Goal: Task Accomplishment & Management: Use online tool/utility

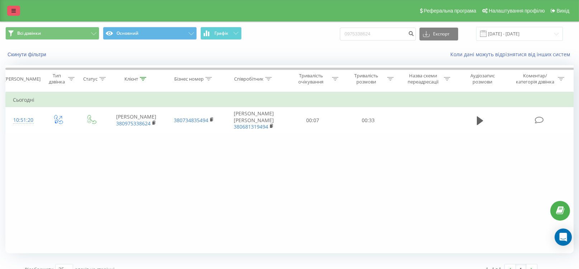
click at [11, 13] on icon at bounding box center [13, 10] width 4 height 5
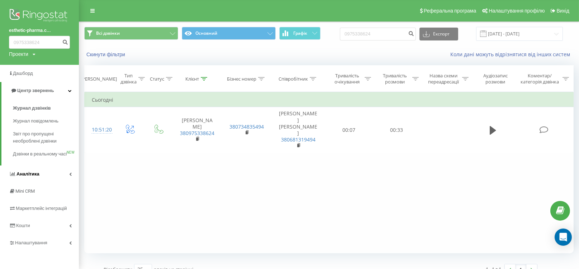
click at [51, 178] on link "Аналiтика" at bounding box center [39, 174] width 79 height 17
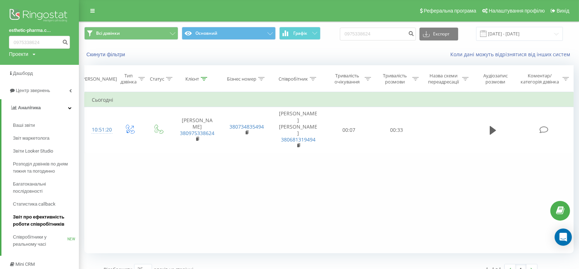
click at [46, 217] on span "Звіт про ефективність роботи співробітників" at bounding box center [44, 221] width 62 height 14
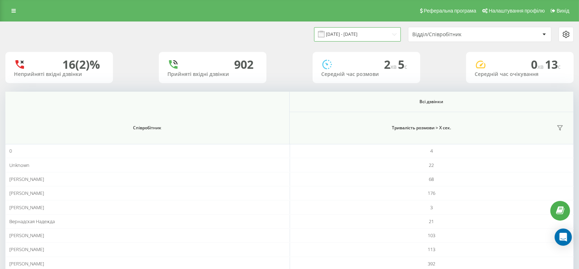
click at [378, 34] on input "[DATE] - [DATE]" at bounding box center [357, 34] width 87 height 14
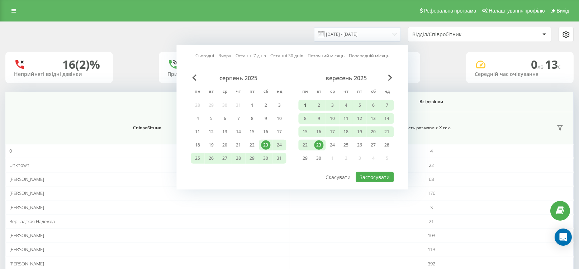
click at [303, 103] on div "1" at bounding box center [305, 105] width 9 height 9
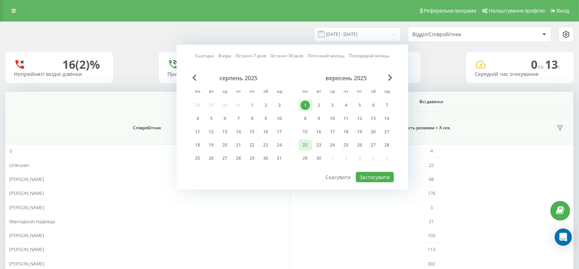
click at [305, 142] on div "22" at bounding box center [305, 145] width 9 height 9
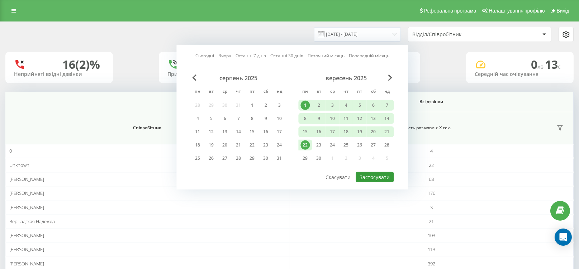
click at [369, 176] on button "Застосувати" at bounding box center [375, 177] width 38 height 10
type input "[DATE] - [DATE]"
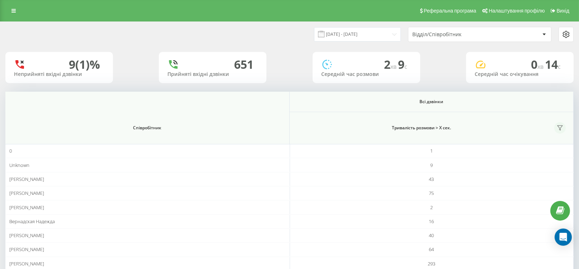
click at [560, 127] on icon at bounding box center [560, 128] width 6 height 6
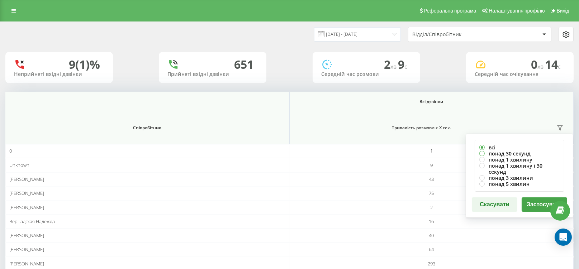
click at [515, 151] on label "понад 30 секунд" at bounding box center [520, 154] width 80 height 6
radio input "true"
click at [538, 198] on button "Застосувати" at bounding box center [545, 205] width 46 height 14
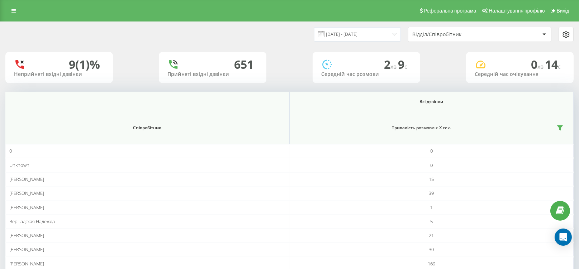
scroll to position [50, 0]
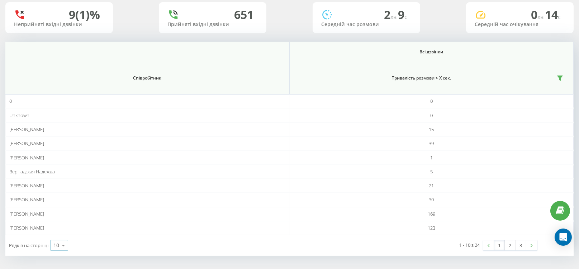
click at [61, 246] on icon at bounding box center [63, 246] width 11 height 14
click at [60, 216] on div "25" at bounding box center [59, 214] width 17 height 10
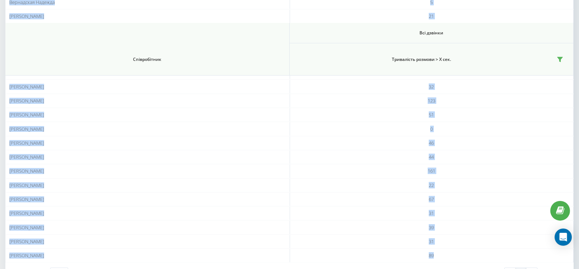
scroll to position [246, 0]
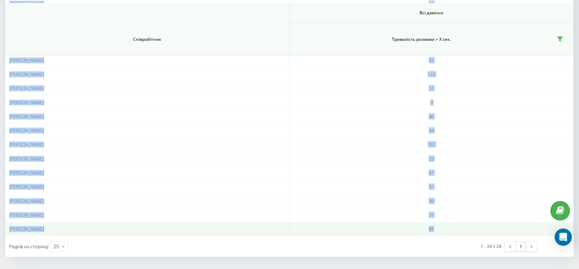
drag, startPoint x: 8, startPoint y: 179, endPoint x: 438, endPoint y: 231, distance: 432.4
click at [438, 231] on tbody "0 0 Unknown 0 [PERSON_NAME] 15 [PERSON_NAME] 39 [PERSON_NAME] 1 Вернадская Наде…" at bounding box center [289, 67] width 569 height 338
copy tbody "[PERSON_NAME] 15 [PERSON_NAME] 39 [PERSON_NAME] 1 Вернадская Надежда 5 [PERSON_…"
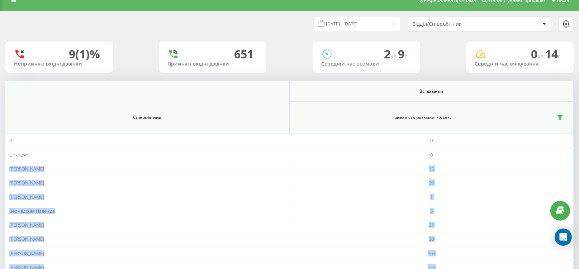
scroll to position [0, 0]
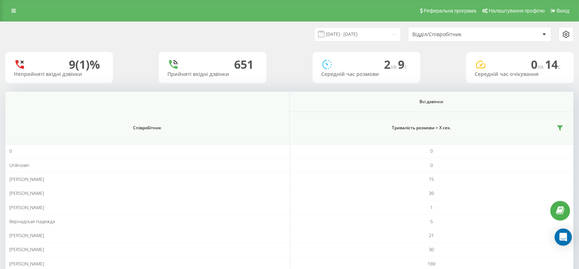
click at [567, 30] on icon at bounding box center [566, 34] width 9 height 9
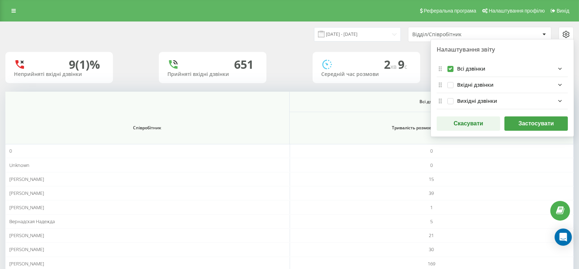
click at [449, 66] on label "allFields quote list" at bounding box center [451, 66] width 6 height 0
checkbox input "false"
click at [554, 101] on div "Вихідні дзвінки" at bounding box center [512, 101] width 111 height 9
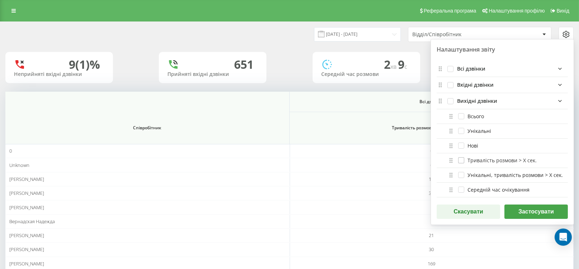
click at [500, 159] on label "Тривалість розмови > Х сек." at bounding box center [497, 160] width 79 height 6
checkbox input "true"
click at [536, 210] on button "Застосувати" at bounding box center [536, 212] width 63 height 14
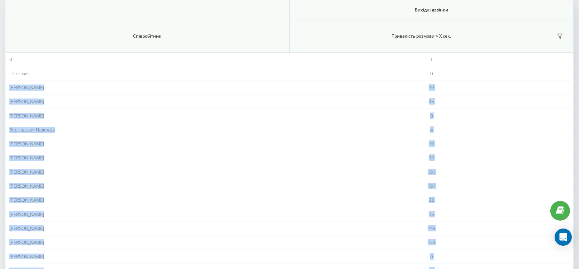
scroll to position [246, 0]
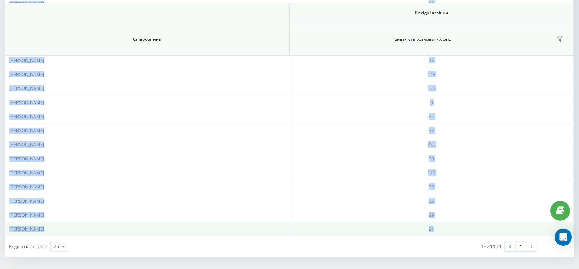
drag, startPoint x: 8, startPoint y: 178, endPoint x: 455, endPoint y: 222, distance: 449.5
click at [455, 222] on tbody "0 1 Unknown 0 [PERSON_NAME] 19 [PERSON_NAME] 45 [PERSON_NAME] 0 [PERSON_NAME] Н…" at bounding box center [289, 67] width 569 height 338
copy tbody "[PERSON_NAME] 19 [PERSON_NAME] 45 [PERSON_NAME] 0 [PERSON_NAME] Надежда 4 [PERS…"
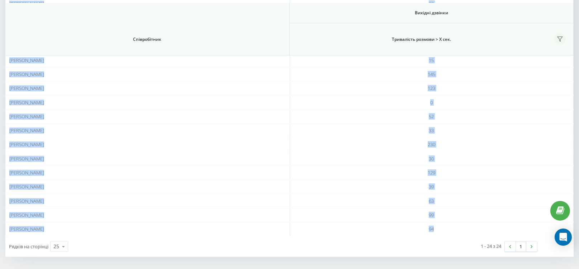
click at [561, 39] on icon at bounding box center [560, 39] width 6 height 6
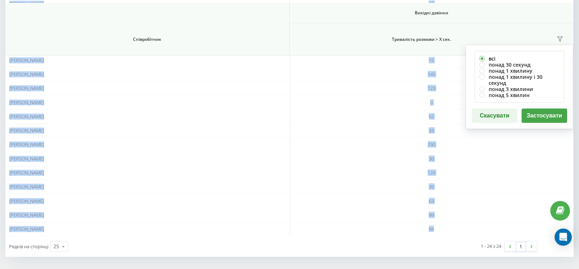
click at [515, 60] on label "всі" at bounding box center [520, 59] width 80 height 6
click at [513, 64] on label "понад 30 секунд" at bounding box center [520, 65] width 80 height 6
radio input "true"
click at [546, 109] on button "Застосувати" at bounding box center [545, 116] width 46 height 14
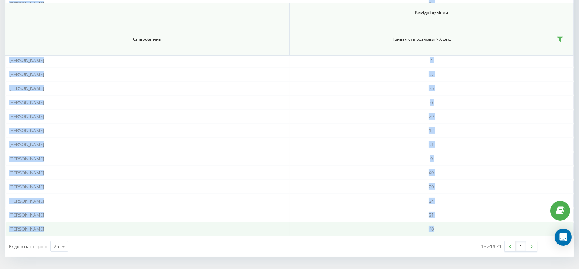
drag, startPoint x: 6, startPoint y: 178, endPoint x: 438, endPoint y: 223, distance: 434.3
click at [438, 223] on tbody "0 0 Unknown 0 [PERSON_NAME] 8 [PERSON_NAME] 20 [PERSON_NAME] 0 [PERSON_NAME] На…" at bounding box center [289, 67] width 569 height 338
copy tbody "[PERSON_NAME] 8 [PERSON_NAME] 20 [PERSON_NAME] 0 [PERSON_NAME] Надежда 2 [PERSO…"
